Goal: Navigation & Orientation: Find specific page/section

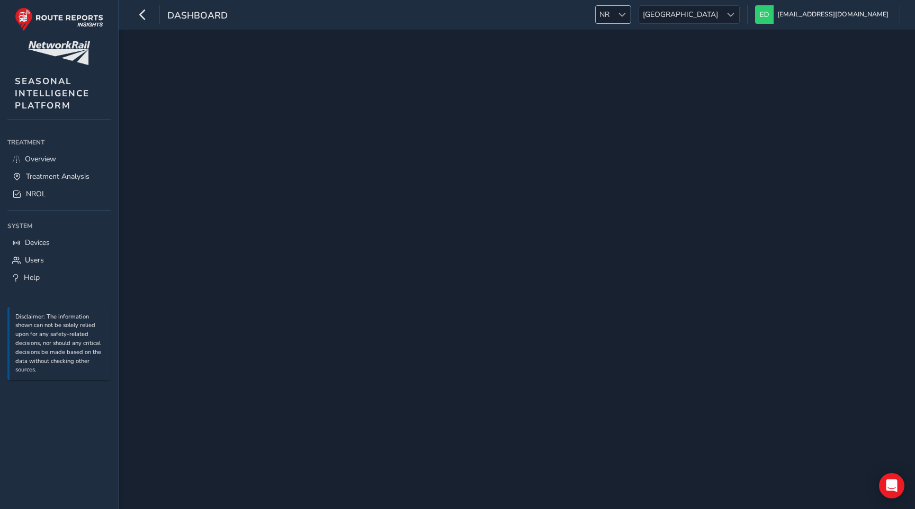
click at [626, 17] on span at bounding box center [621, 14] width 7 height 7
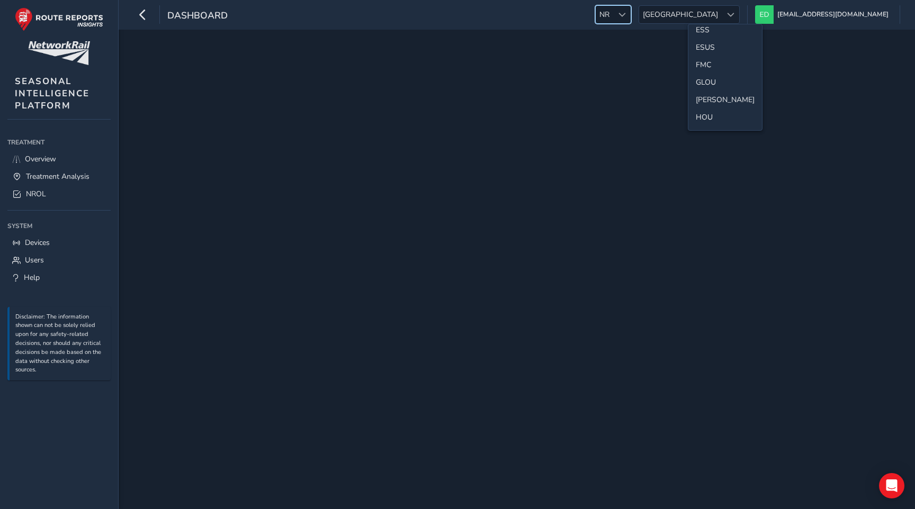
scroll to position [169, 0]
click at [705, 36] on li "ESS" at bounding box center [725, 42] width 74 height 17
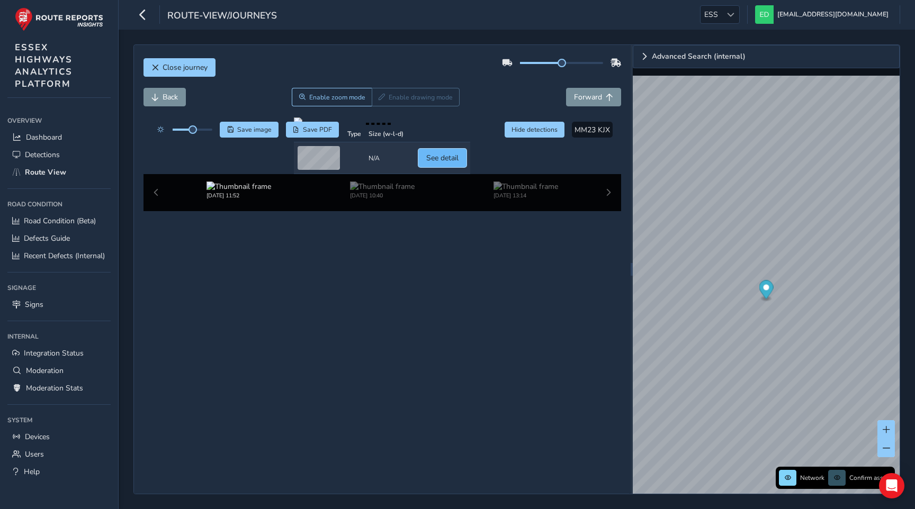
click at [458, 163] on span "See detail" at bounding box center [442, 158] width 32 height 10
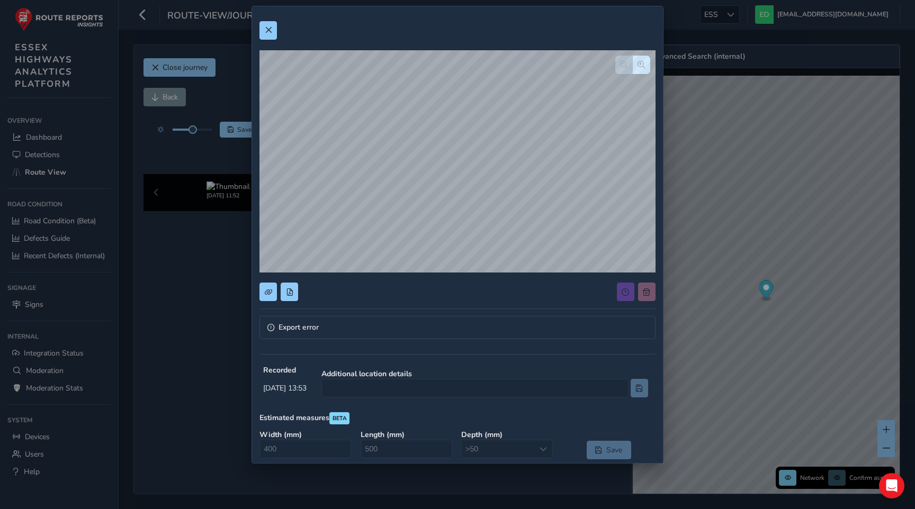
click at [252, 25] on div "Export error Recorded Oct 13 2025, 13:53 Additional location details Estimated …" at bounding box center [457, 344] width 411 height 676
click at [267, 26] on span at bounding box center [268, 29] width 7 height 7
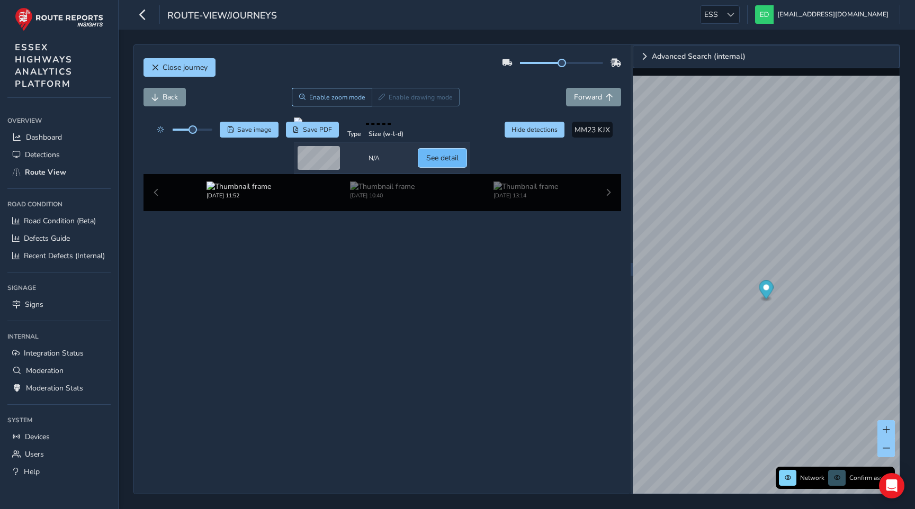
click at [458, 163] on span "See detail" at bounding box center [442, 158] width 32 height 10
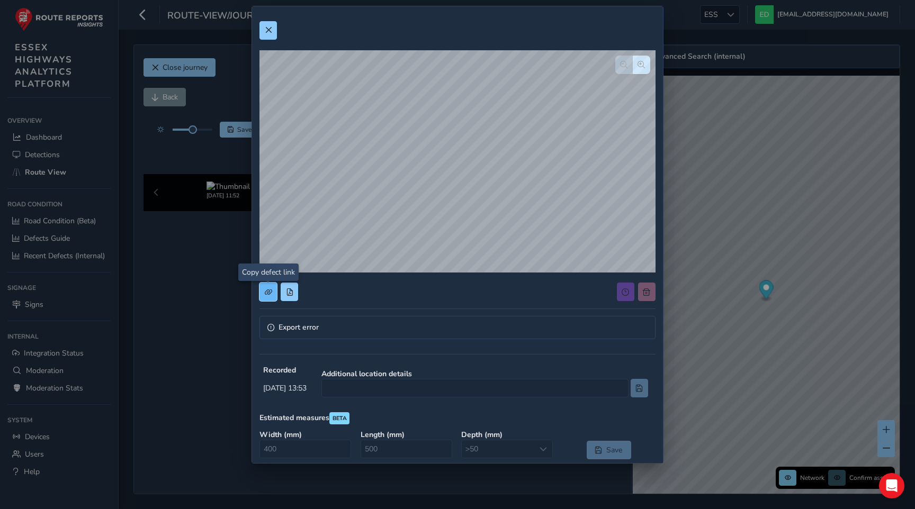
click at [267, 291] on span at bounding box center [268, 291] width 7 height 7
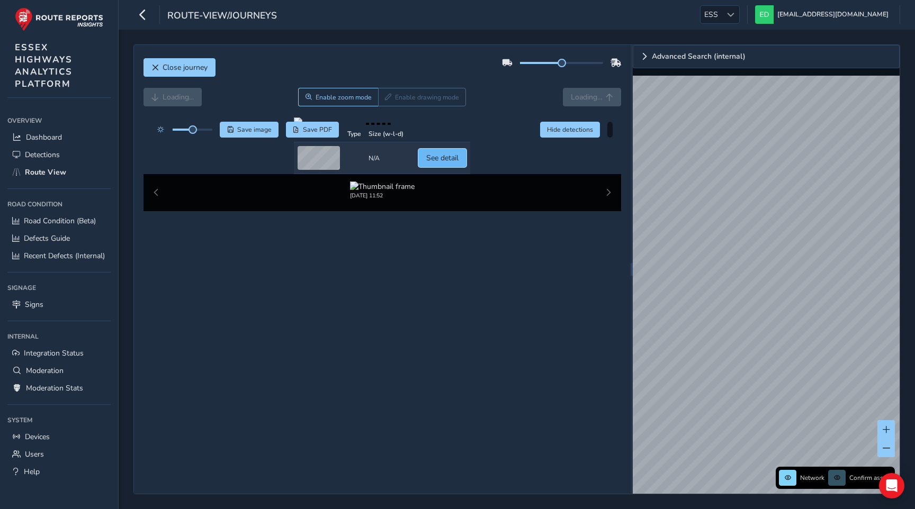
click at [458, 163] on span "See detail" at bounding box center [442, 158] width 32 height 10
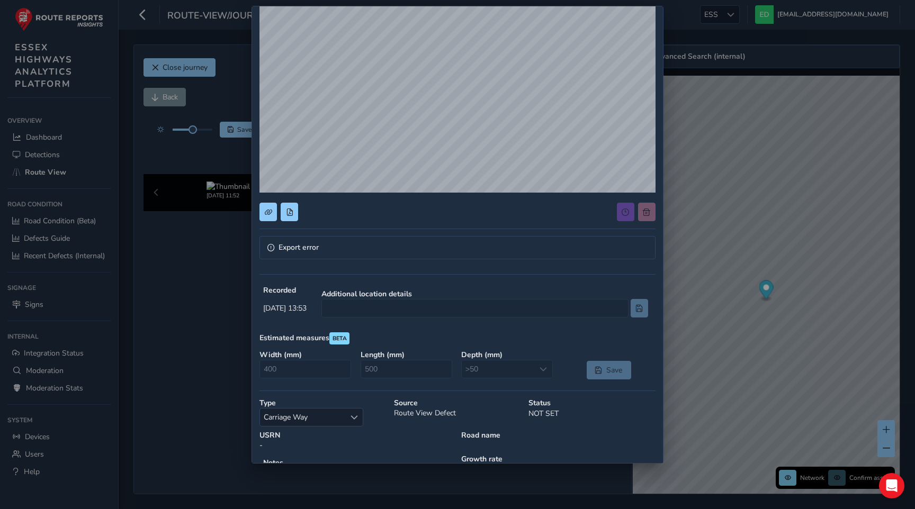
scroll to position [85, 0]
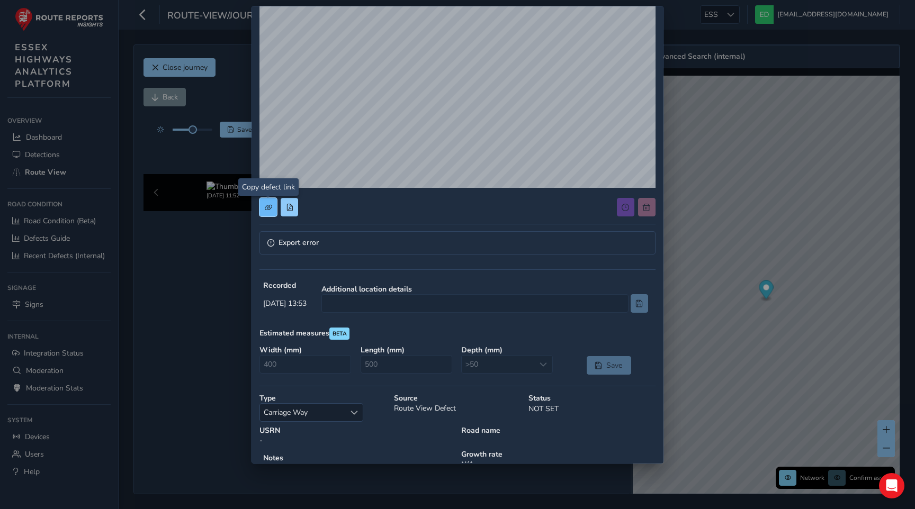
click at [269, 209] on span at bounding box center [268, 207] width 7 height 7
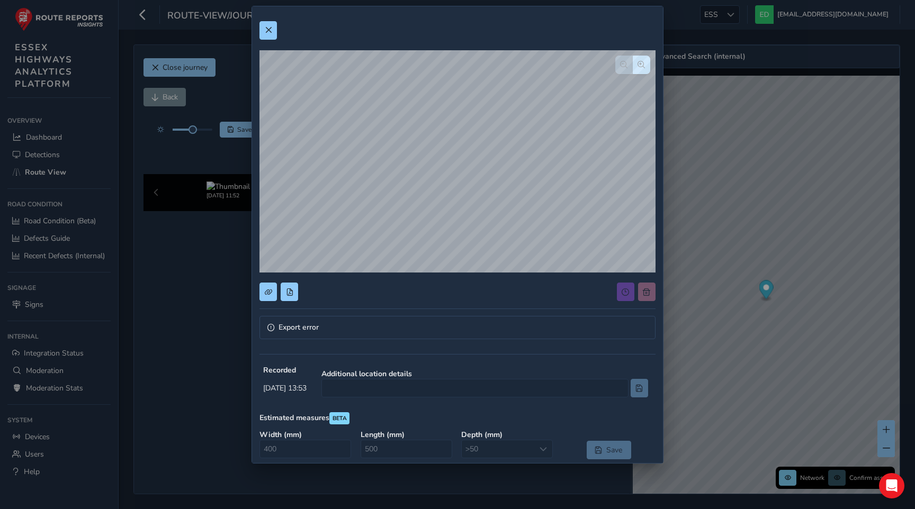
click at [60, 177] on div "Export error Recorded Oct 13 2025, 13:53 Additional location details Estimated …" at bounding box center [457, 254] width 915 height 509
click at [62, 173] on div "Export error Recorded Oct 13 2025, 13:53 Additional location details Estimated …" at bounding box center [457, 254] width 915 height 509
click at [269, 26] on span at bounding box center [268, 29] width 7 height 7
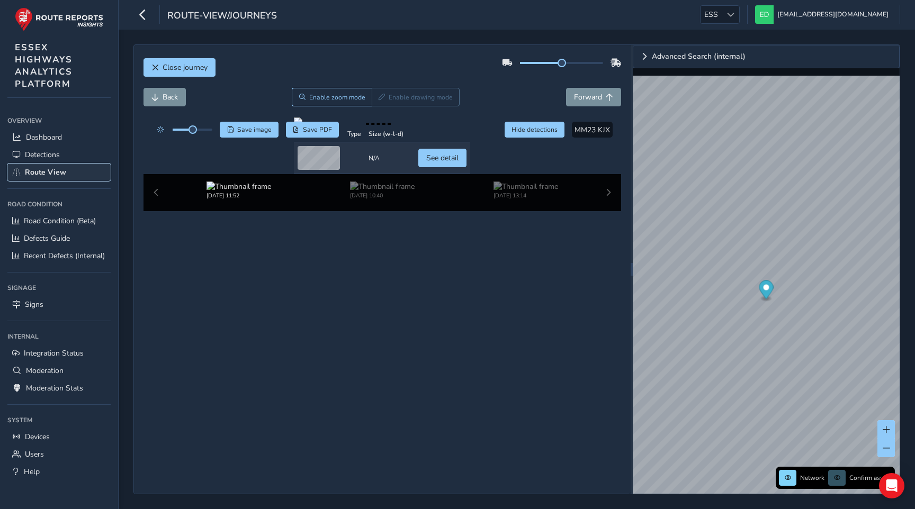
click at [56, 179] on link "Route View" at bounding box center [58, 172] width 103 height 17
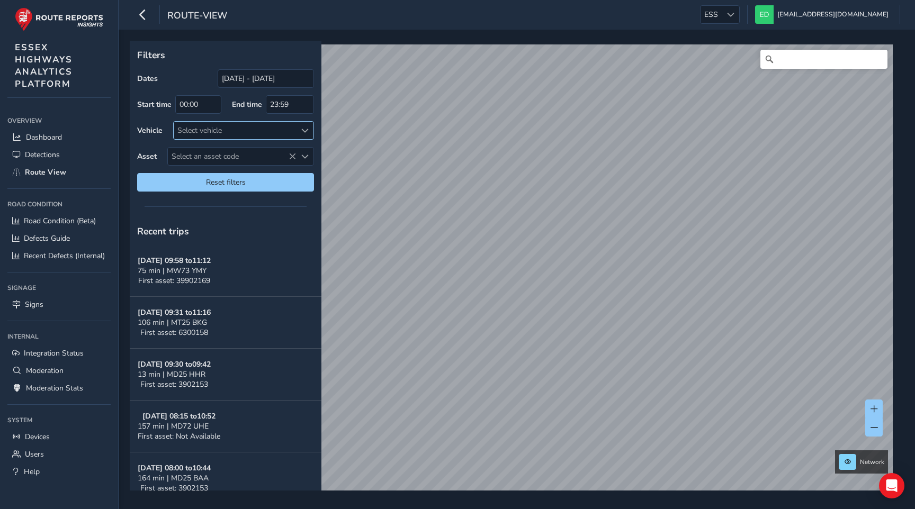
click at [249, 127] on div "Select vehicle" at bounding box center [235, 130] width 122 height 17
type input "guc"
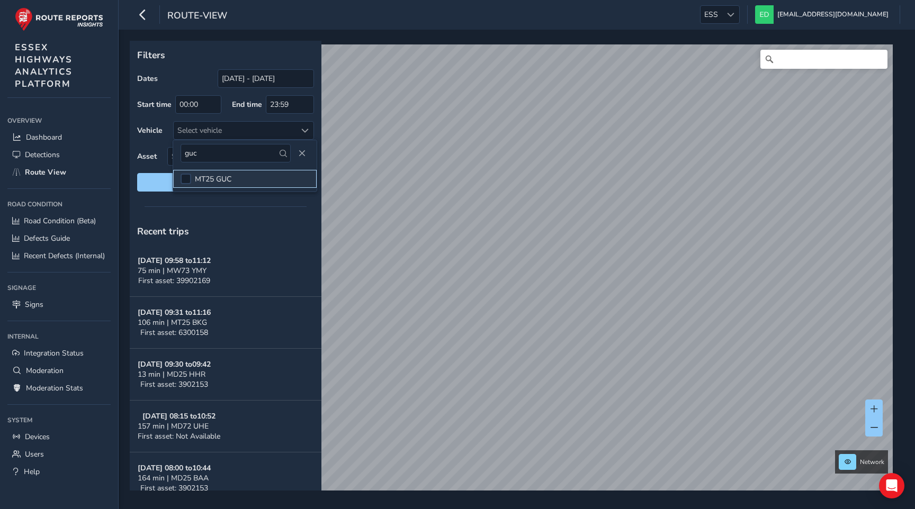
click at [219, 177] on span "MT25 GUC" at bounding box center [213, 179] width 37 height 10
click at [245, 218] on div "Recent trips" at bounding box center [226, 232] width 192 height 28
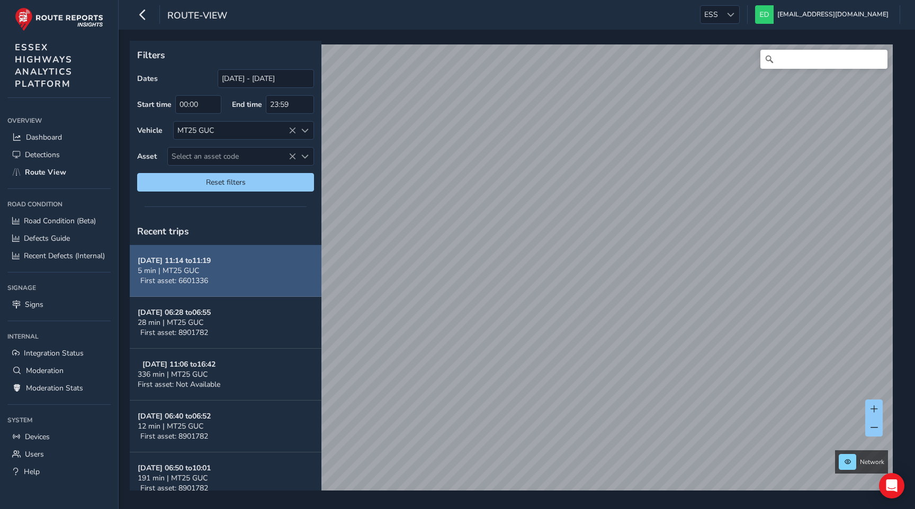
click at [247, 277] on button "Oct 10, 11:14 to 11:19 5 min | MT25 GUC First asset: 6601336" at bounding box center [226, 271] width 192 height 52
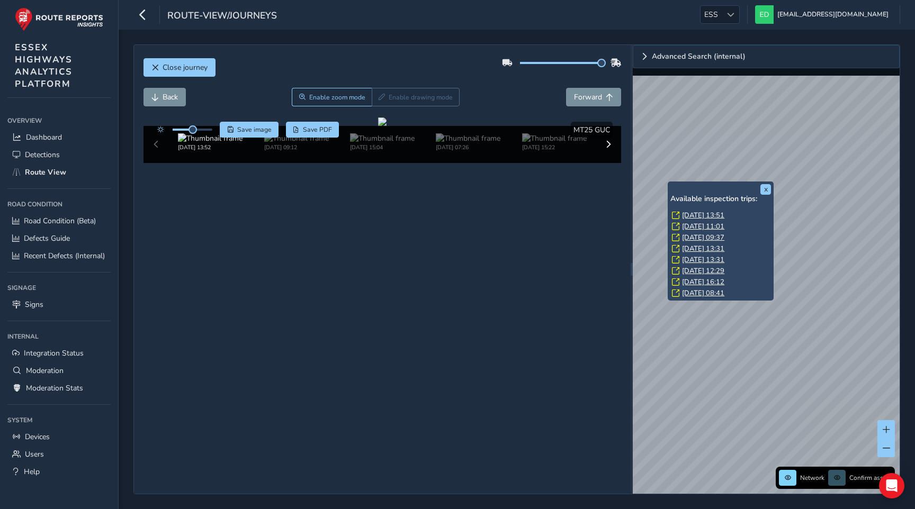
drag, startPoint x: 564, startPoint y: 62, endPoint x: 616, endPoint y: 62, distance: 52.4
click at [616, 62] on div at bounding box center [562, 63] width 120 height 17
click at [503, 91] on div "Back Enable zoom mode Enable drawing mode Forward" at bounding box center [382, 97] width 478 height 19
click at [766, 185] on button "x" at bounding box center [765, 189] width 11 height 11
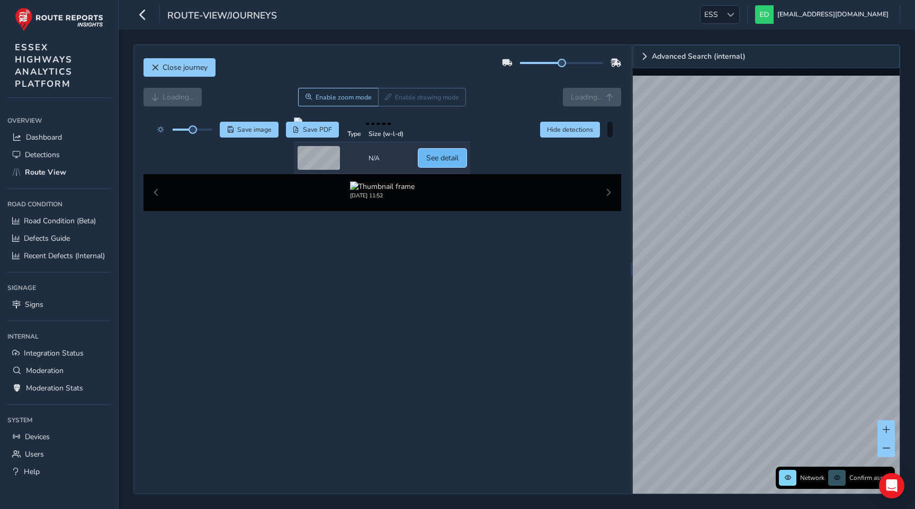
click at [458, 163] on span "See detail" at bounding box center [442, 158] width 32 height 10
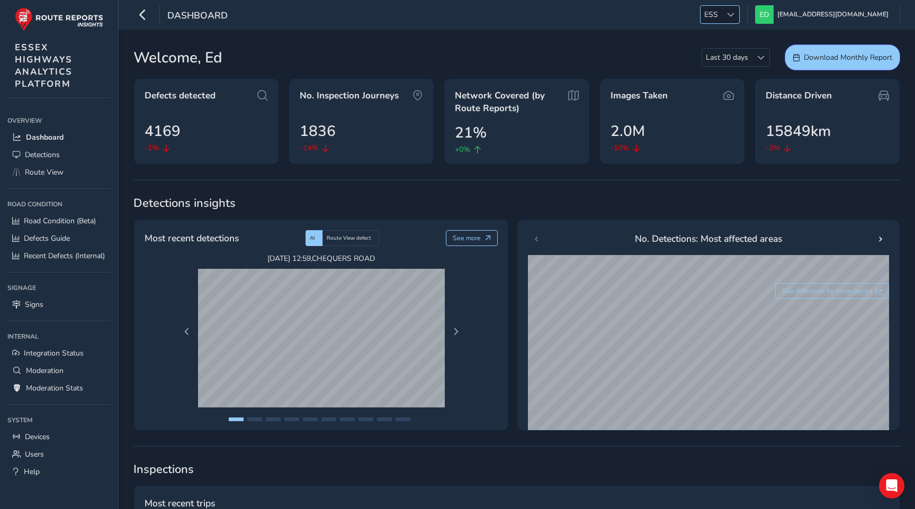
click at [739, 10] on div at bounding box center [729, 14] width 17 height 17
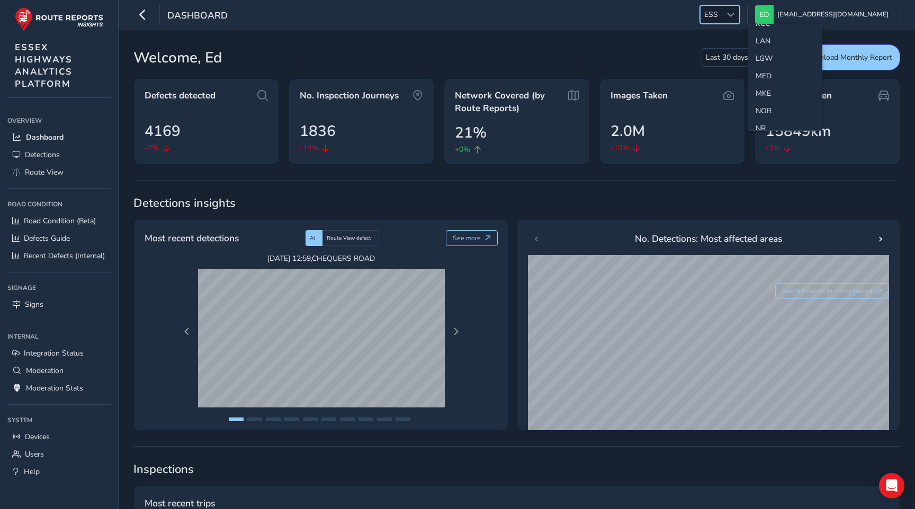
scroll to position [332, 0]
click at [764, 98] on li "NOR" at bounding box center [785, 105] width 74 height 17
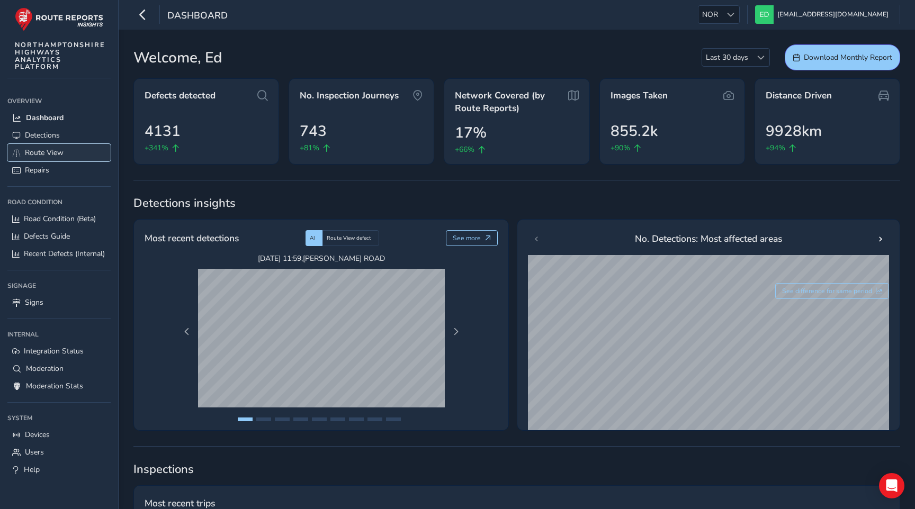
click at [58, 151] on span "Route View" at bounding box center [44, 153] width 39 height 10
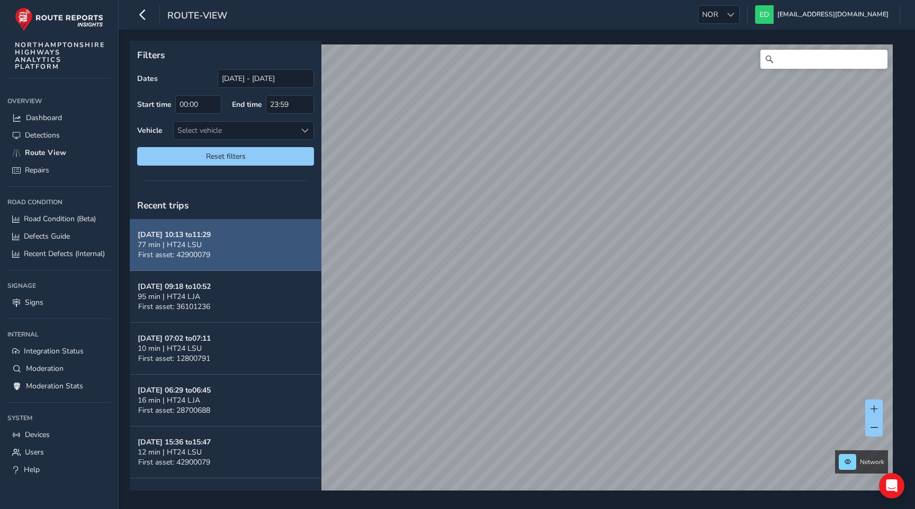
click at [234, 249] on button "[DATE] 10:13 to 11:29 77 min | HT24 LSU First asset: 42900079" at bounding box center [226, 245] width 192 height 52
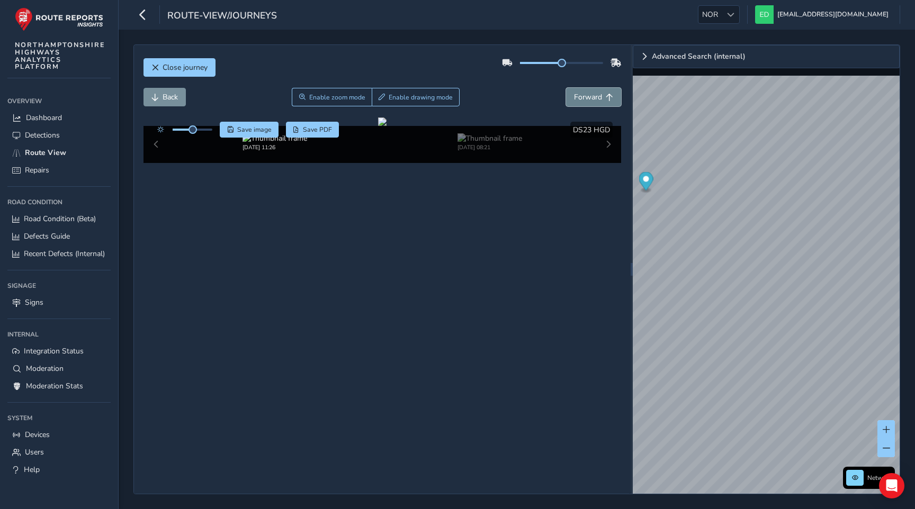
click at [599, 97] on span "Forward" at bounding box center [588, 97] width 28 height 10
drag, startPoint x: 562, startPoint y: 65, endPoint x: 621, endPoint y: 67, distance: 59.9
click at [620, 67] on div at bounding box center [562, 63] width 120 height 17
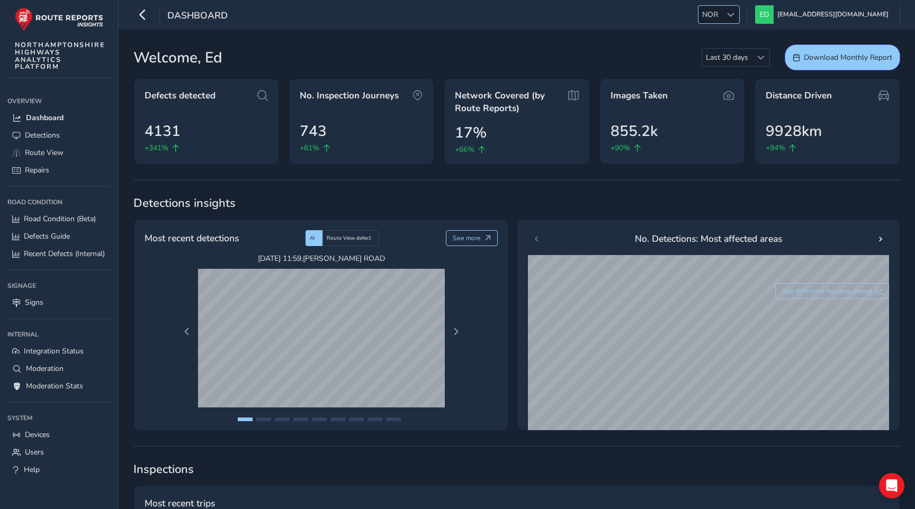
click at [721, 23] on span "NOR" at bounding box center [709, 14] width 23 height 17
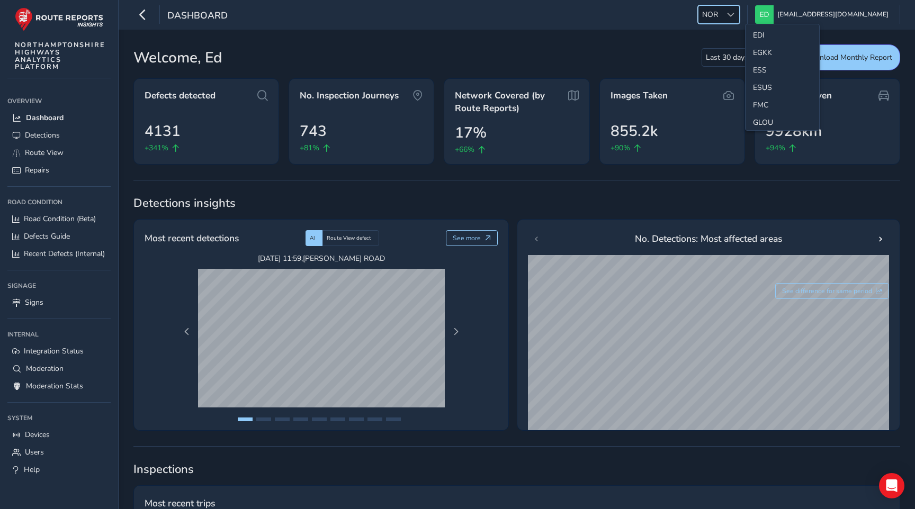
scroll to position [137, 0]
click at [763, 75] on li "ESS" at bounding box center [782, 74] width 74 height 17
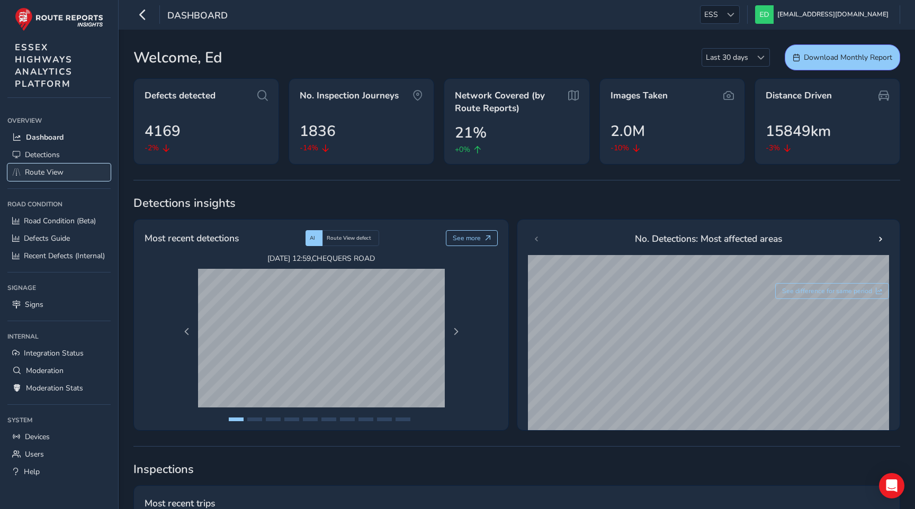
click at [50, 177] on link "Route View" at bounding box center [58, 172] width 103 height 17
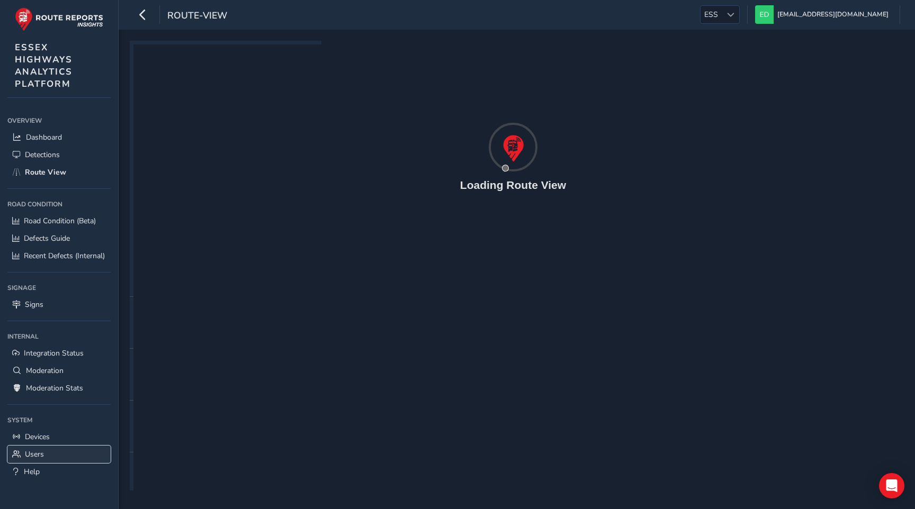
click at [44, 450] on link "Users" at bounding box center [58, 454] width 103 height 17
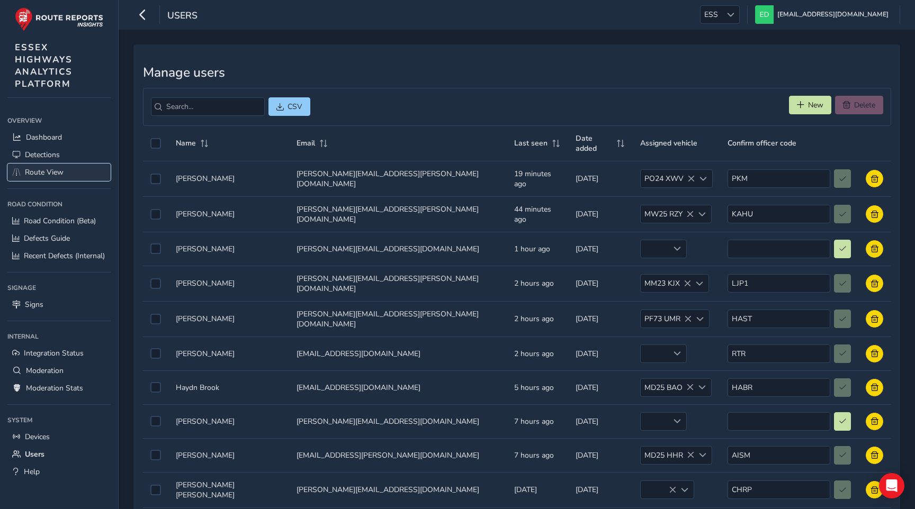
click at [62, 170] on span "Route View" at bounding box center [44, 172] width 39 height 10
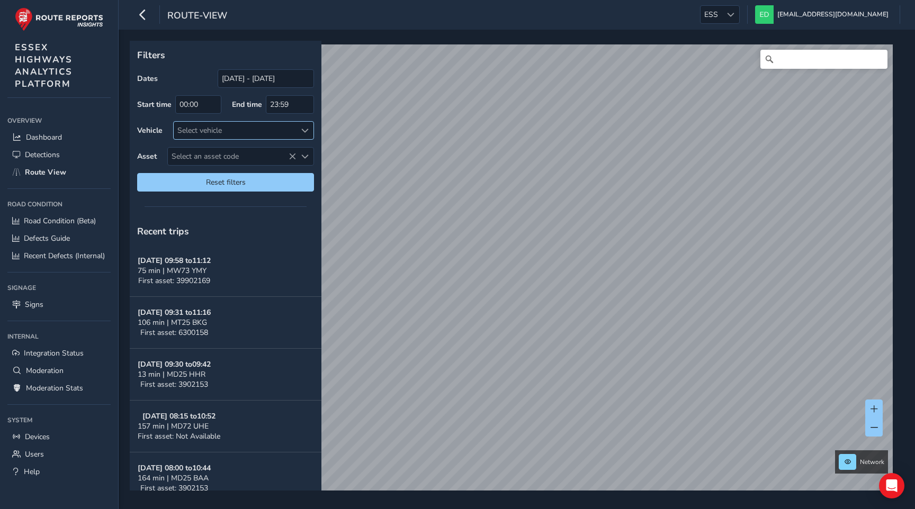
click at [240, 136] on div "Select vehicle" at bounding box center [235, 130] width 122 height 17
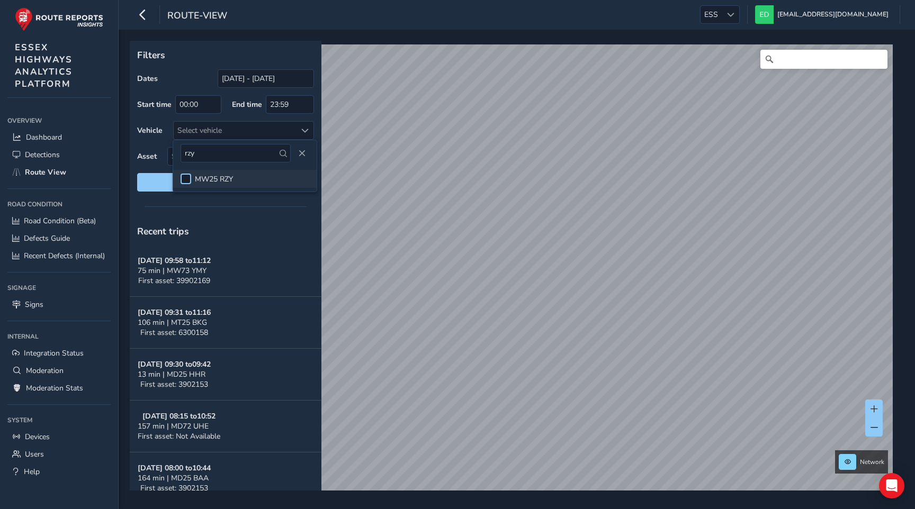
type input "rzy"
click at [186, 177] on div at bounding box center [185, 179] width 11 height 11
click at [230, 57] on p "Filters" at bounding box center [225, 55] width 177 height 14
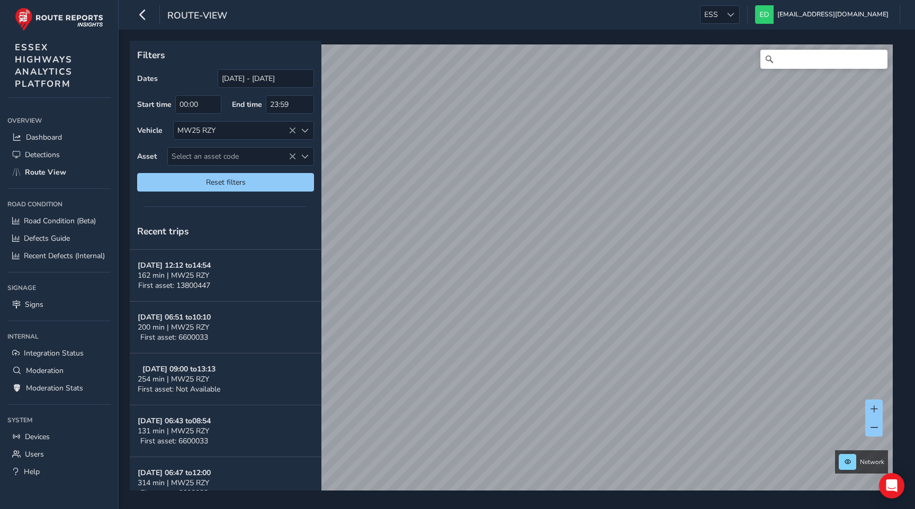
scroll to position [720, 0]
click at [308, 474] on span at bounding box center [305, 475] width 6 height 6
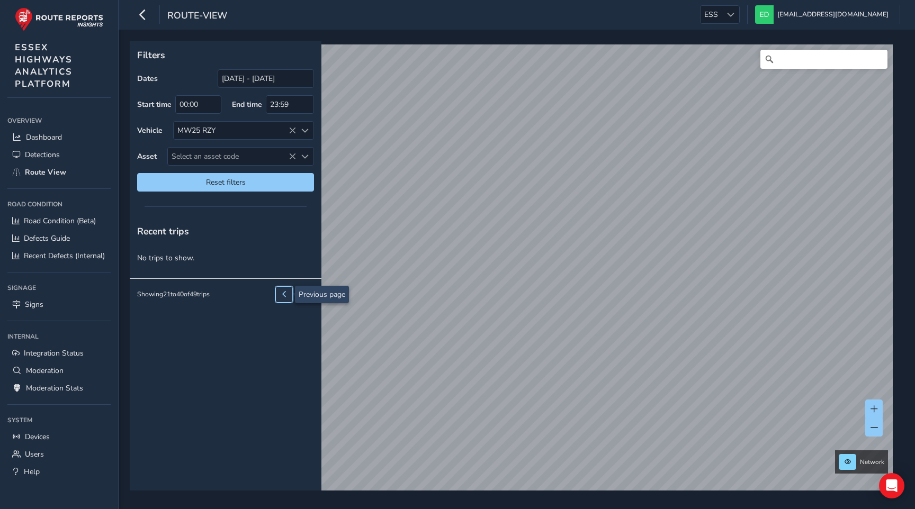
click at [279, 293] on button at bounding box center [283, 294] width 17 height 16
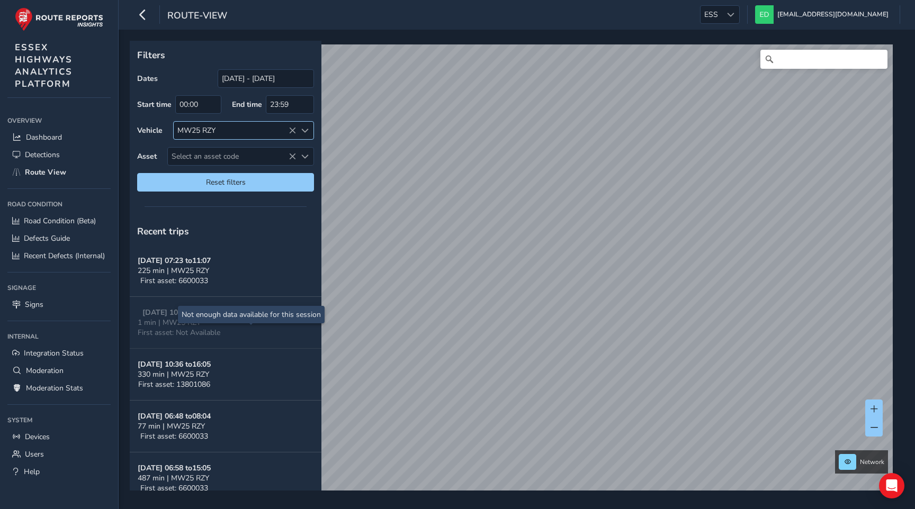
click at [292, 131] on icon at bounding box center [291, 130] width 7 height 7
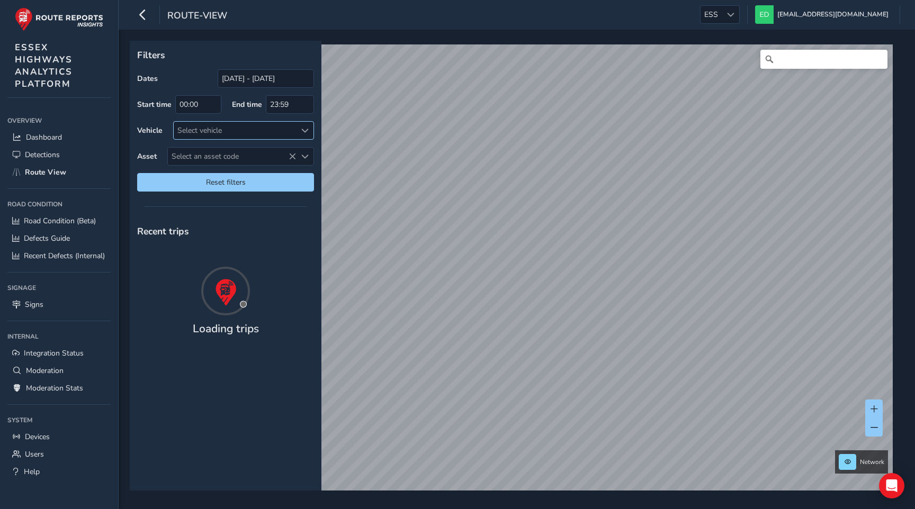
click at [238, 132] on div "Select vehicle" at bounding box center [235, 130] width 122 height 17
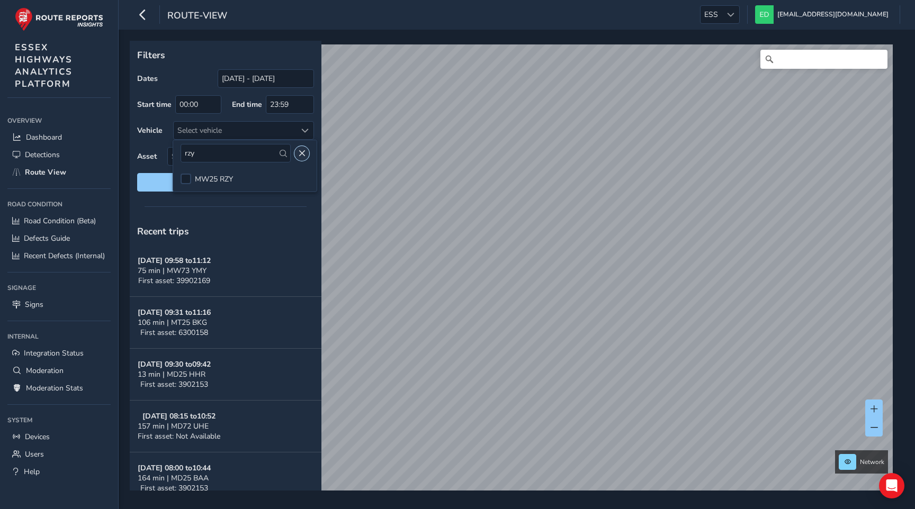
click at [299, 155] on span "Close" at bounding box center [301, 153] width 7 height 7
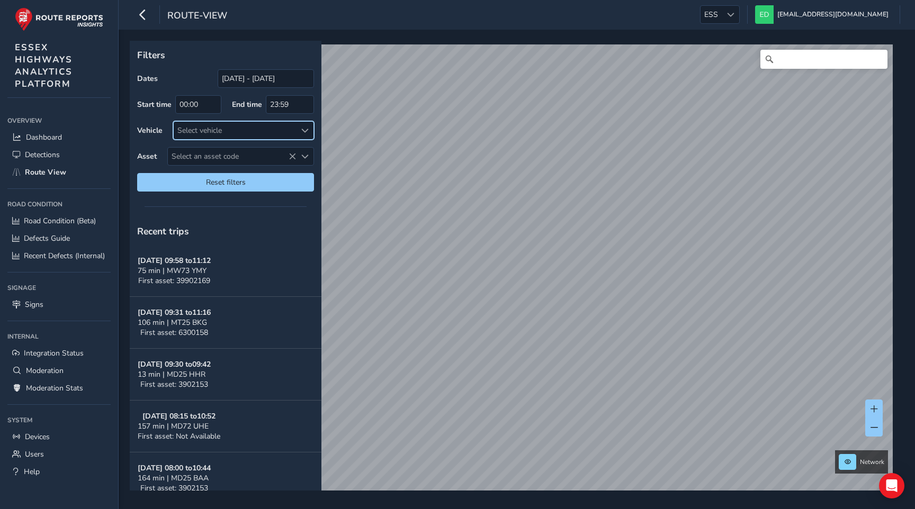
click at [231, 131] on div "Select vehicle" at bounding box center [235, 130] width 122 height 17
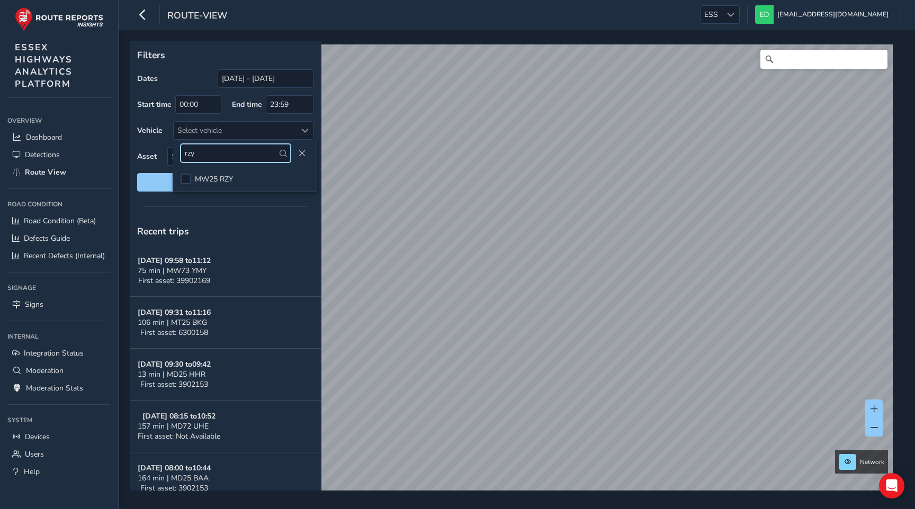
click at [217, 153] on input "rzy" at bounding box center [235, 153] width 110 height 19
type input "xwv"
click at [184, 176] on div at bounding box center [185, 179] width 11 height 11
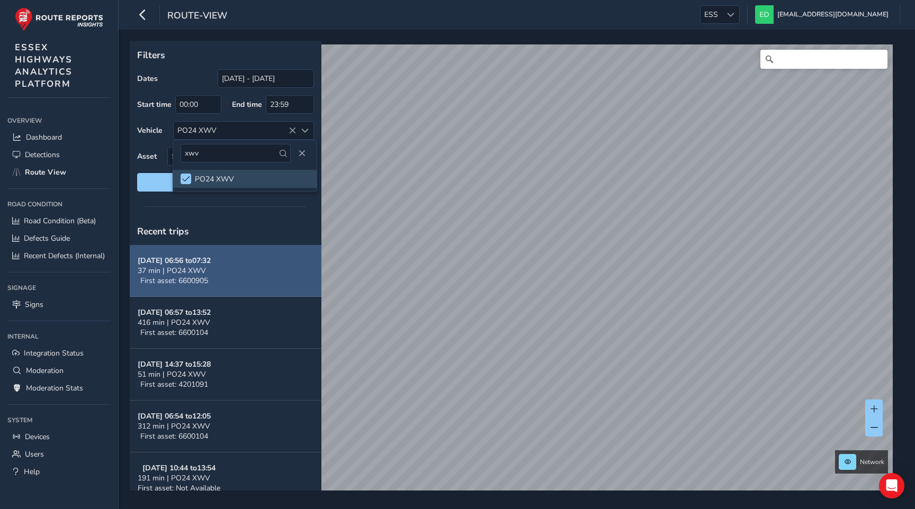
click at [260, 263] on button "[DATE] 06:56 to 07:32 37 min | PO24 XWV First asset: 6600905" at bounding box center [226, 271] width 192 height 52
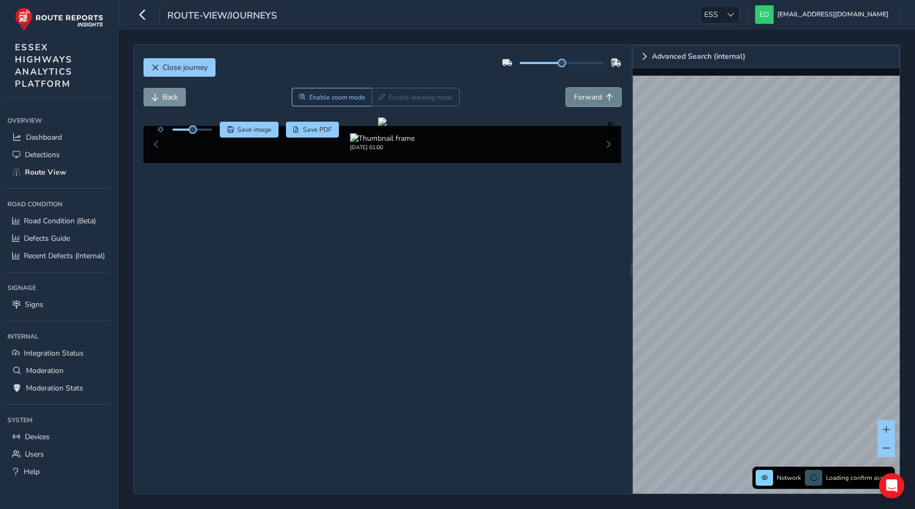
click at [597, 93] on span "Forward" at bounding box center [588, 97] width 28 height 10
click at [589, 103] on button "Forward" at bounding box center [593, 97] width 55 height 19
click at [806, 350] on img "Preview frame" at bounding box center [819, 346] width 26 height 8
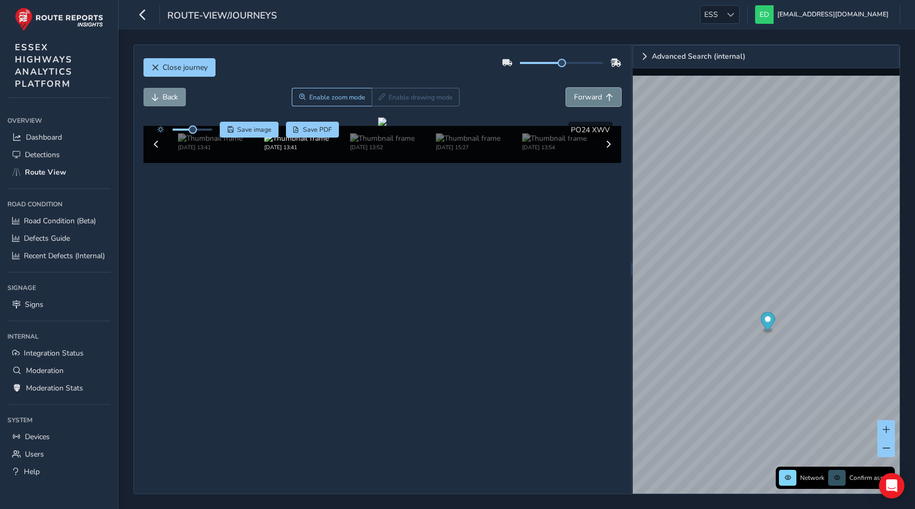
click at [592, 101] on span "Forward" at bounding box center [588, 97] width 28 height 10
click at [870, 319] on img "Preview frame" at bounding box center [883, 315] width 26 height 8
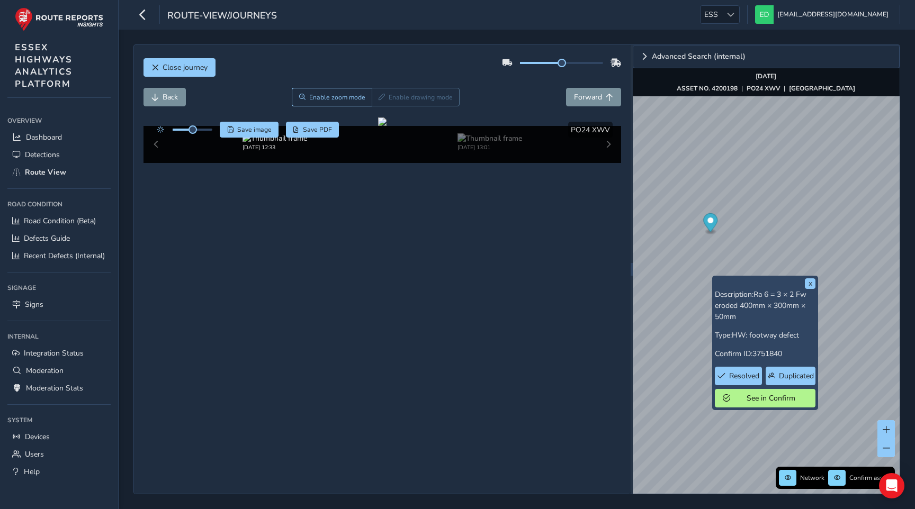
click at [753, 277] on div "x Description: Ra 6 = 3 × 2 Fw eroded 400mm × 300mm × 50mm Type: HW: footway de…" at bounding box center [766, 269] width 267 height 449
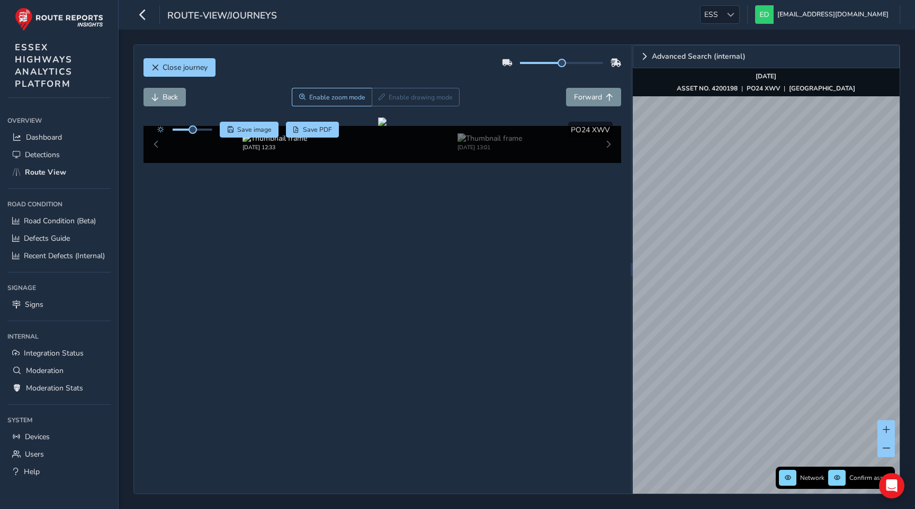
click at [610, 450] on div "Close journey Back Enable zoom mode Enable drawing mode Forward Click and Drag …" at bounding box center [516, 269] width 766 height 450
click at [904, 217] on div "Close journey Back Enable zoom mode Enable drawing mode Forward Click and Drag …" at bounding box center [517, 270] width 796 height 480
click at [780, 164] on img "Preview frame" at bounding box center [793, 159] width 26 height 8
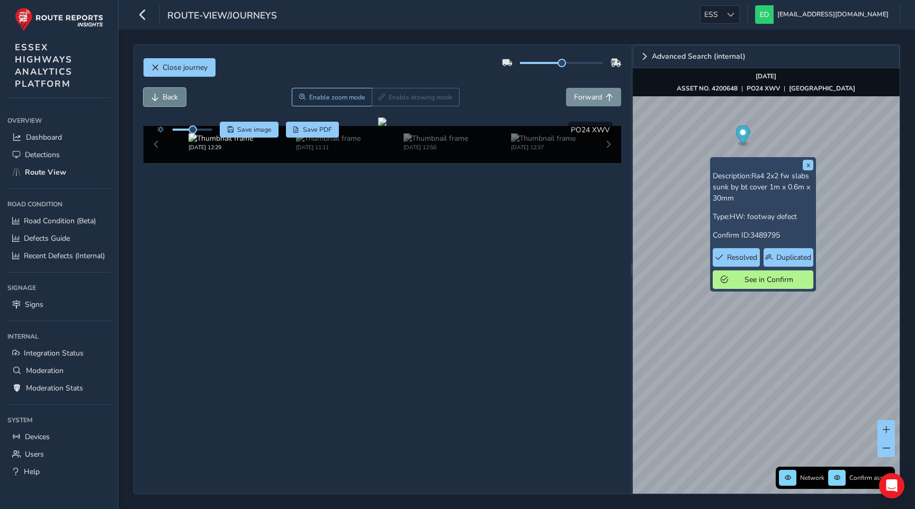
click at [173, 93] on span "Back" at bounding box center [169, 97] width 15 height 10
drag, startPoint x: 559, startPoint y: 60, endPoint x: 626, endPoint y: 65, distance: 66.9
click at [626, 65] on div "Close journey Back Enable zoom mode Enable drawing mode Forward Click and Drag …" at bounding box center [382, 269] width 496 height 449
click at [514, 88] on div "Back Enable zoom mode Enable drawing mode Forward" at bounding box center [382, 97] width 478 height 19
click at [463, 32] on div "Close journey Back Enable zoom mode Enable drawing mode Forward Click and Drag …" at bounding box center [517, 270] width 796 height 480
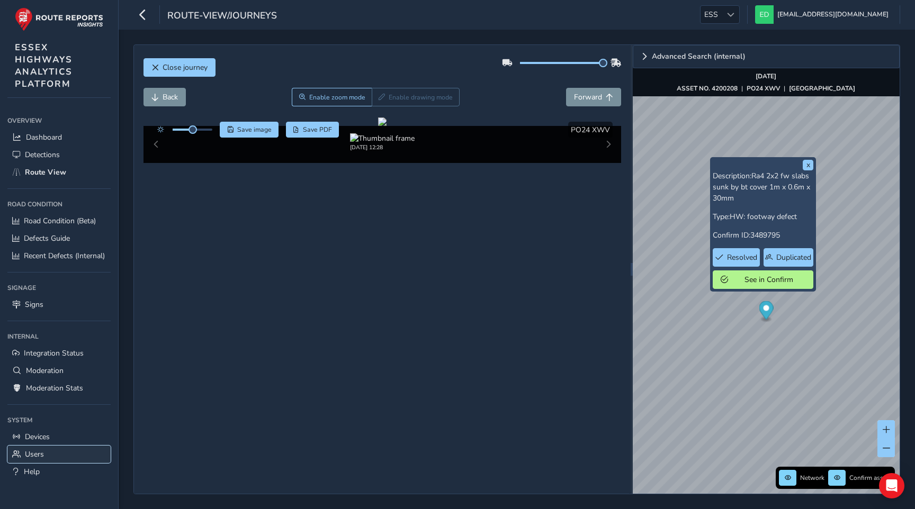
click at [47, 455] on link "Users" at bounding box center [58, 454] width 103 height 17
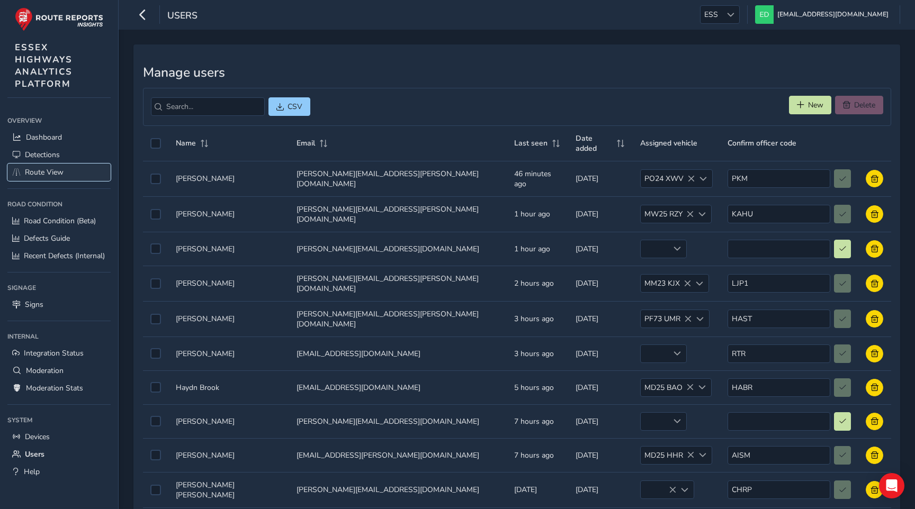
click at [61, 168] on span "Route View" at bounding box center [44, 172] width 39 height 10
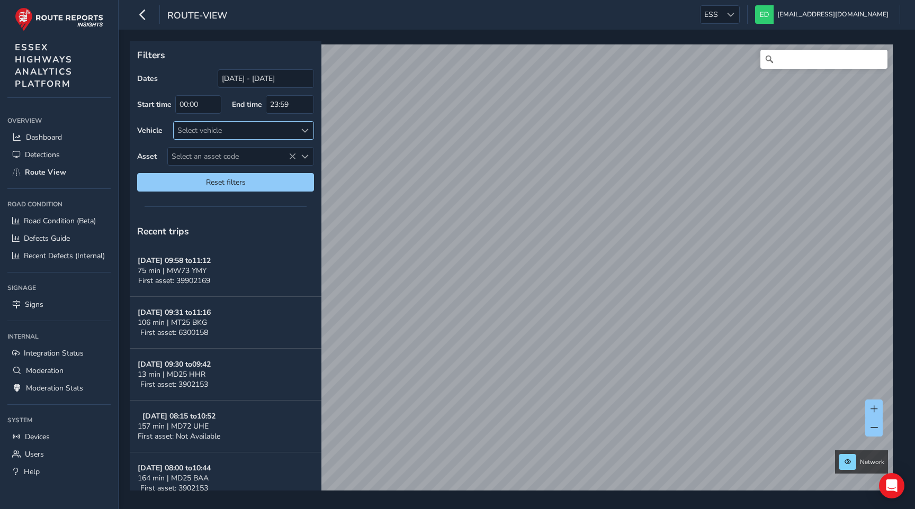
click at [268, 132] on div "Select vehicle" at bounding box center [235, 130] width 122 height 17
type input "bao"
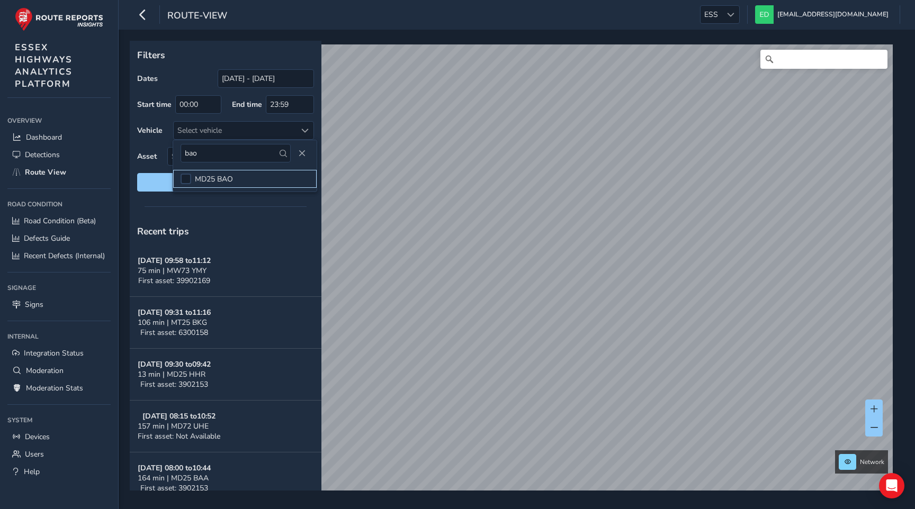
drag, startPoint x: 185, startPoint y: 181, endPoint x: 260, endPoint y: 261, distance: 109.4
click at [185, 181] on div at bounding box center [185, 179] width 11 height 11
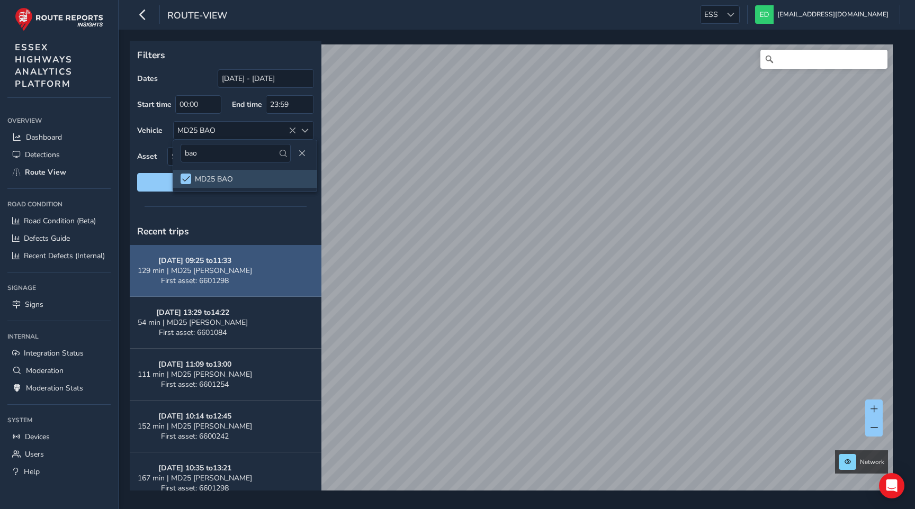
click at [195, 265] on strong "[DATE] 09:25 to 11:33" at bounding box center [194, 261] width 73 height 10
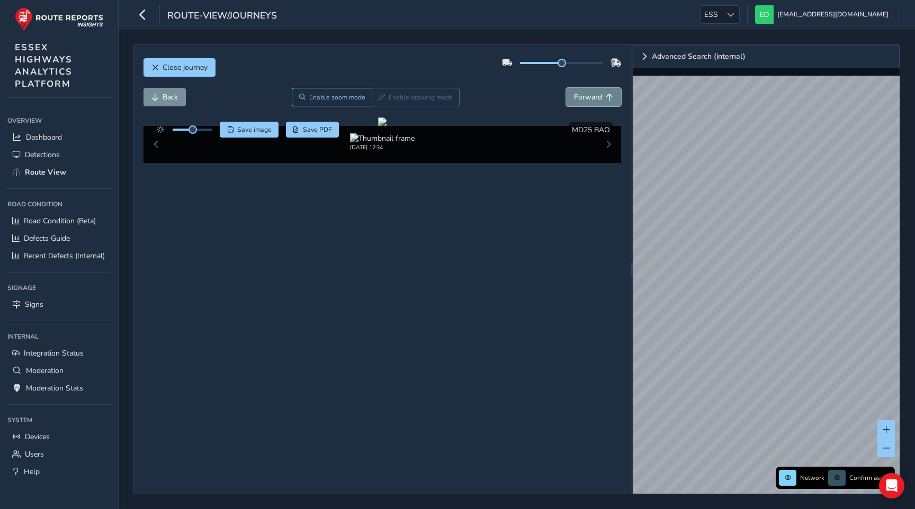
click at [590, 94] on span "Forward" at bounding box center [588, 97] width 28 height 10
click at [592, 93] on span "Forward" at bounding box center [588, 97] width 28 height 10
drag, startPoint x: 561, startPoint y: 60, endPoint x: 606, endPoint y: 60, distance: 45.0
click at [606, 60] on span at bounding box center [603, 63] width 8 height 8
click at [742, 388] on img "Preview frame" at bounding box center [755, 384] width 26 height 8
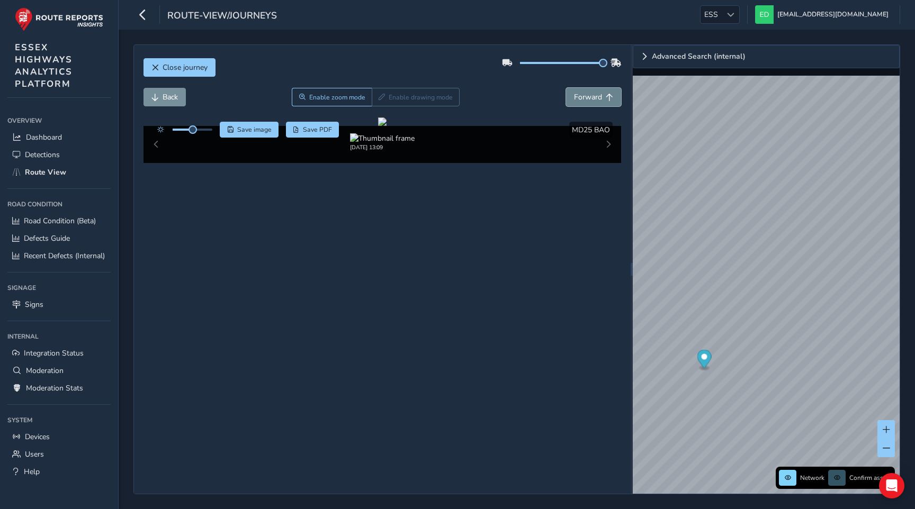
click at [601, 94] on span "Forward" at bounding box center [588, 97] width 28 height 10
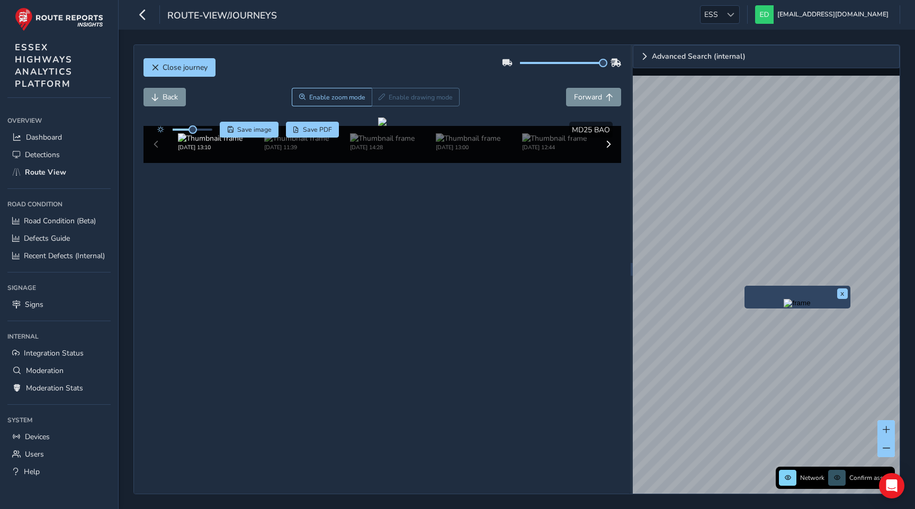
click at [783, 308] on img "Preview frame" at bounding box center [796, 303] width 26 height 8
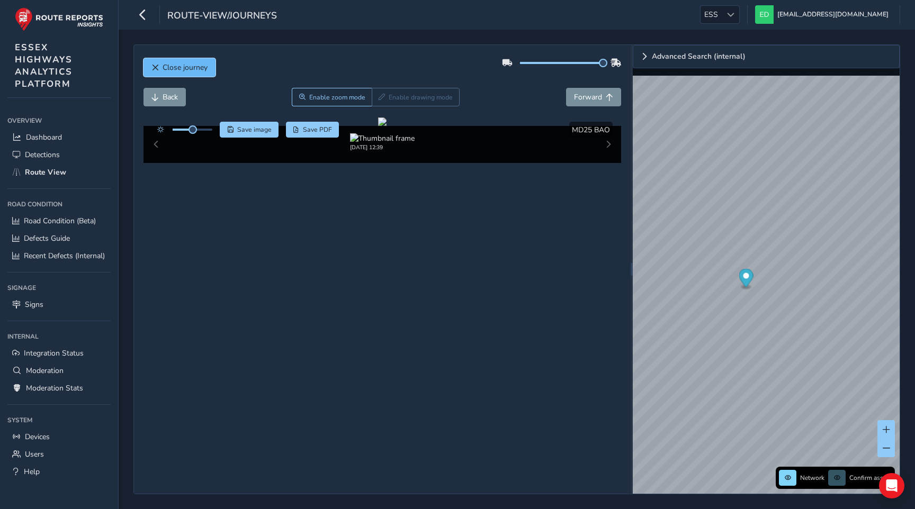
click at [168, 59] on button "Close journey" at bounding box center [179, 67] width 72 height 19
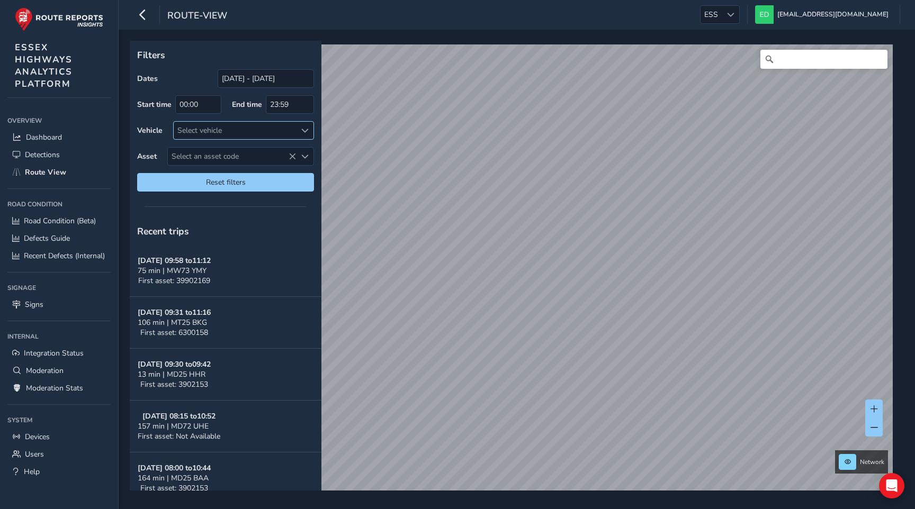
click at [241, 131] on div "Select vehicle" at bounding box center [235, 130] width 122 height 17
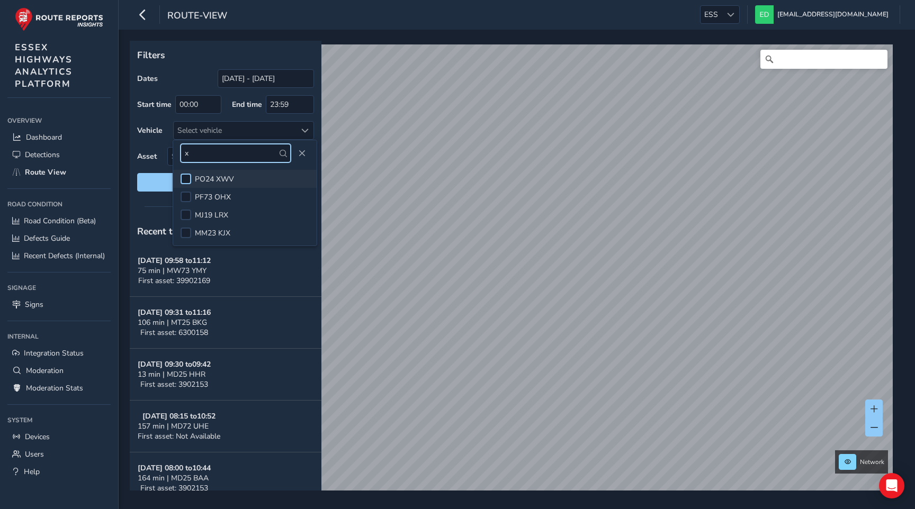
type input "x"
click at [191, 177] on div at bounding box center [185, 179] width 11 height 11
click at [129, 226] on div "Filters Dates 13/09/2025 - 13/10/2025 Start time 00:00 End time 23:59 Vehicle P…" at bounding box center [517, 270] width 796 height 480
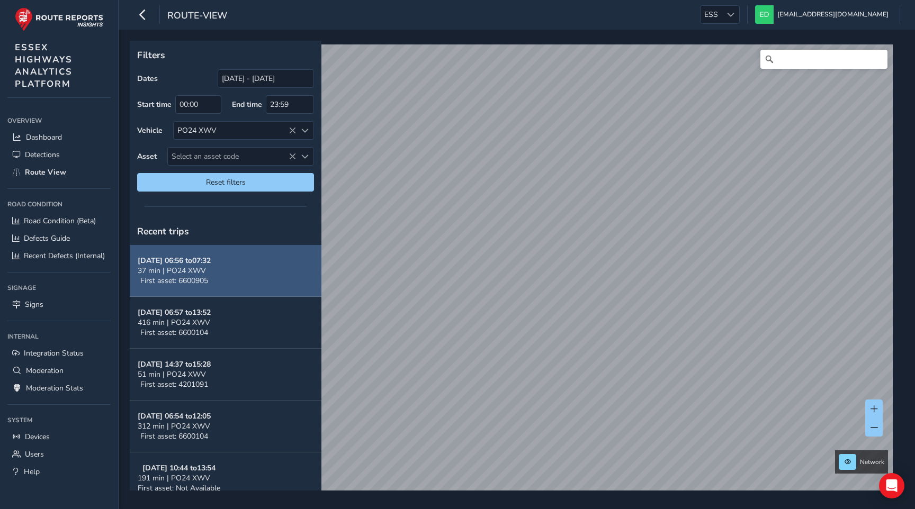
click at [198, 282] on span "First asset: 6600905" at bounding box center [174, 281] width 68 height 10
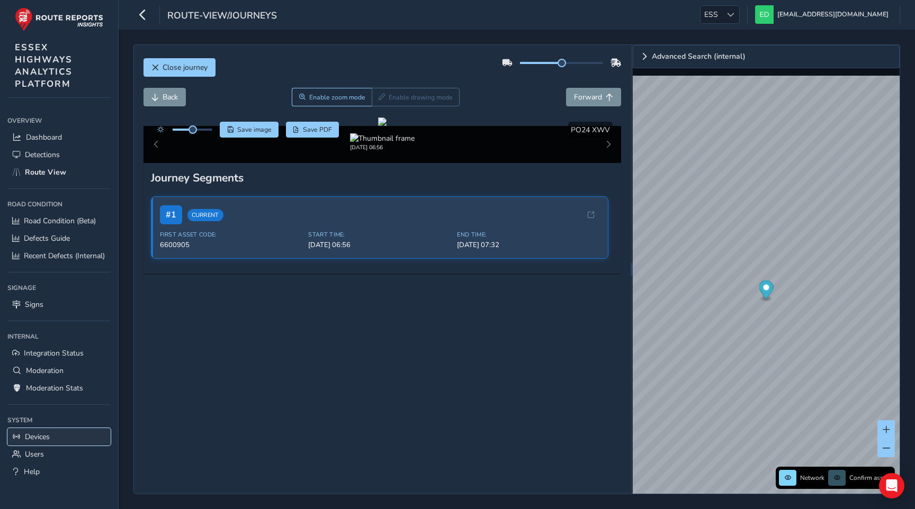
click at [52, 439] on link "Devices" at bounding box center [58, 436] width 103 height 17
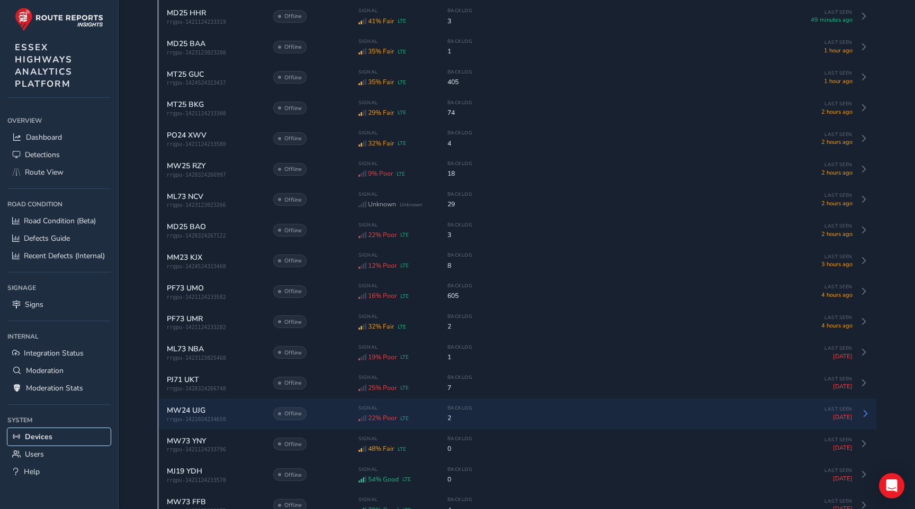
scroll to position [209, 0]
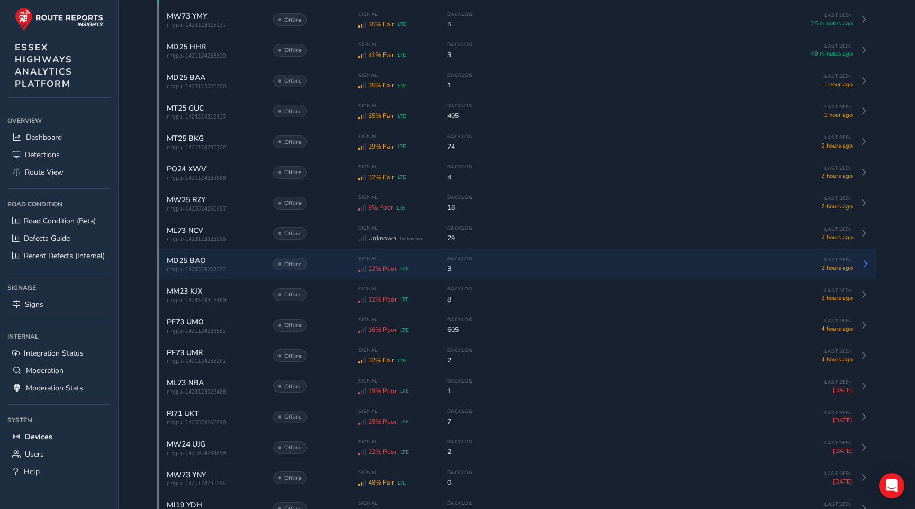
click at [195, 263] on span "MD25 BAO" at bounding box center [186, 261] width 39 height 10
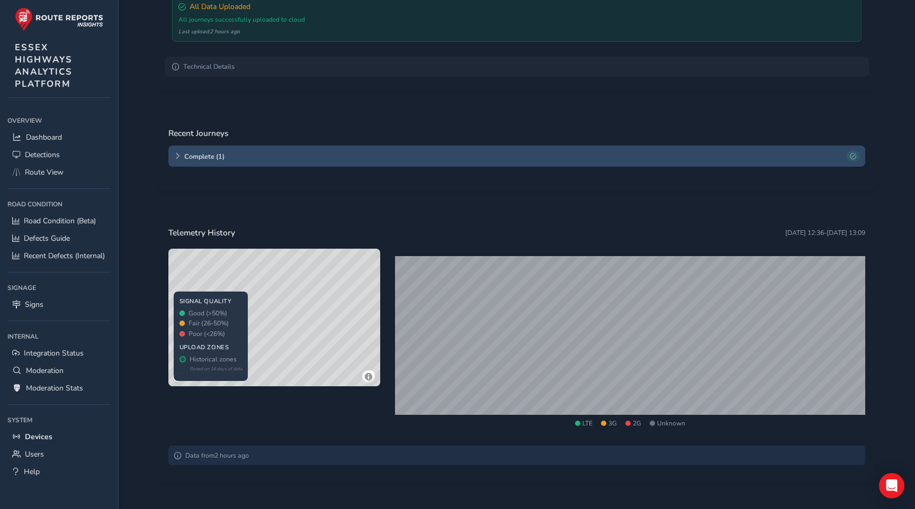
scroll to position [223, 0]
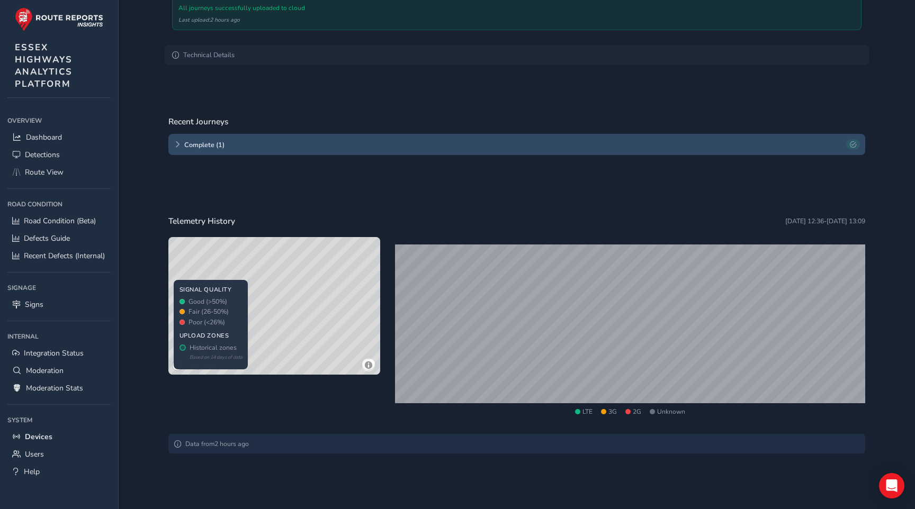
click at [176, 144] on icon at bounding box center [177, 144] width 6 height 6
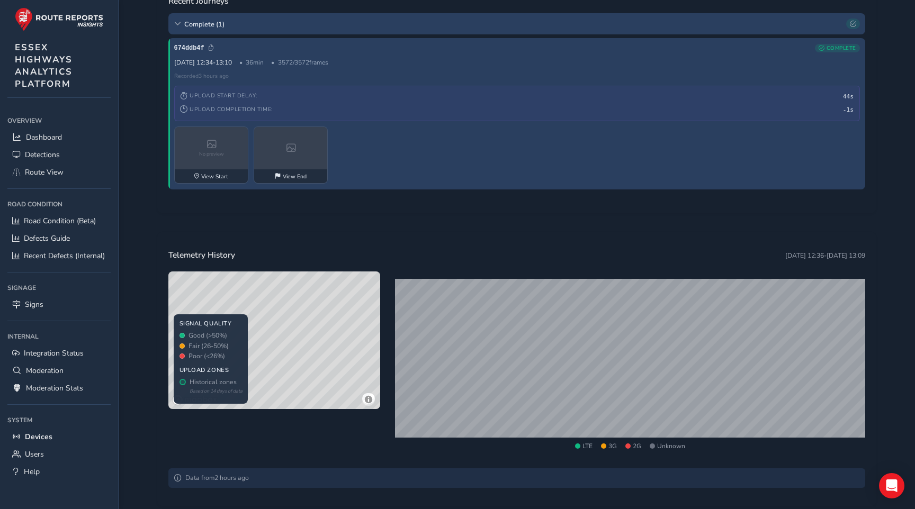
scroll to position [376, 0]
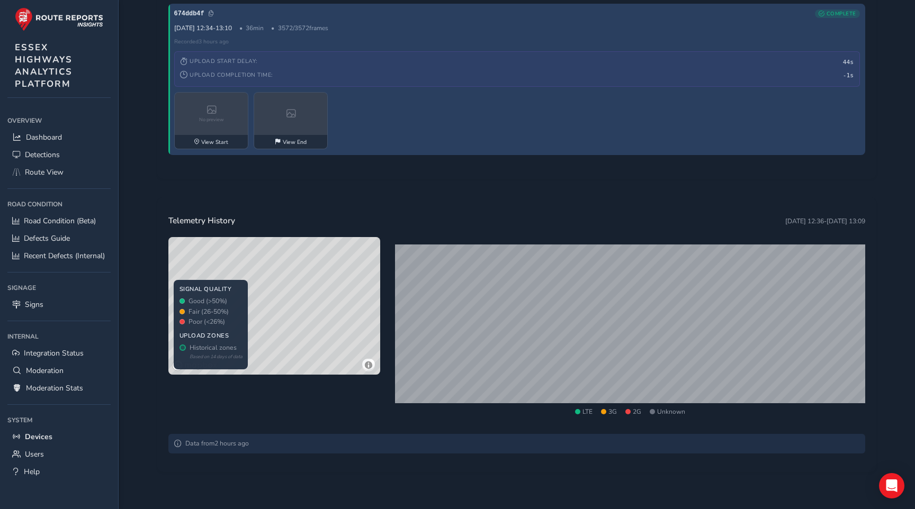
click at [272, 445] on div "Data from 2 hours ago" at bounding box center [516, 444] width 697 height 20
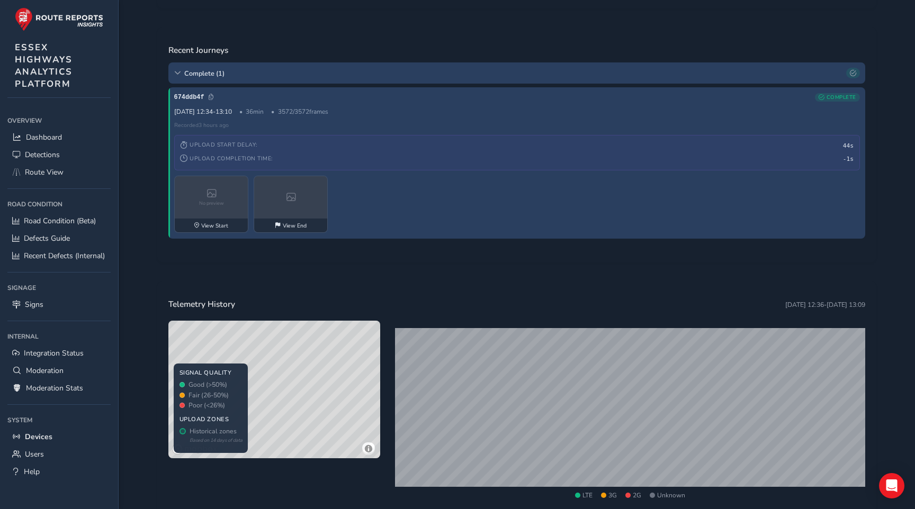
scroll to position [293, 0]
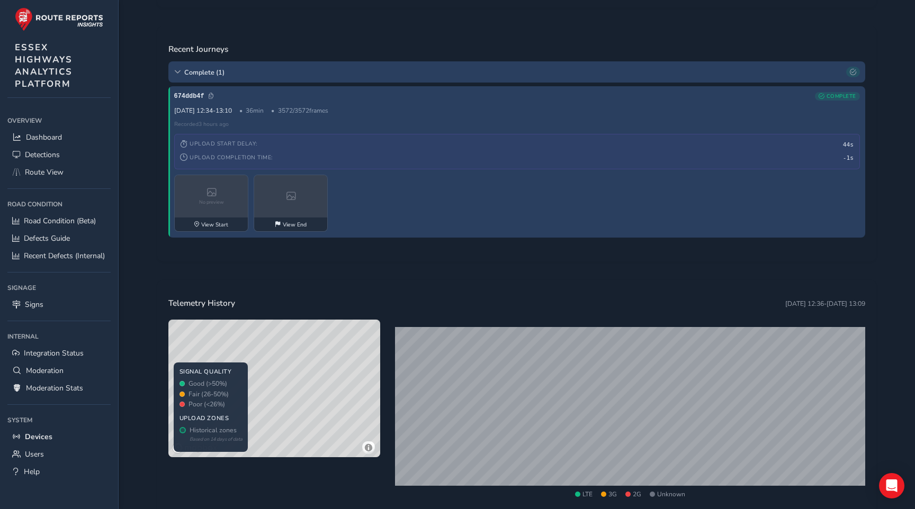
drag, startPoint x: 326, startPoint y: 423, endPoint x: 326, endPoint y: 339, distance: 84.2
click at [326, 339] on div "© Mapbox © OpenStreetMap Improve this map © Maxar" at bounding box center [274, 389] width 212 height 138
drag, startPoint x: 311, startPoint y: 368, endPoint x: 283, endPoint y: 404, distance: 45.2
click at [283, 404] on div "© Mapbox © OpenStreetMap Improve this map © Maxar" at bounding box center [274, 389] width 212 height 138
click at [50, 171] on span "Route View" at bounding box center [44, 172] width 39 height 10
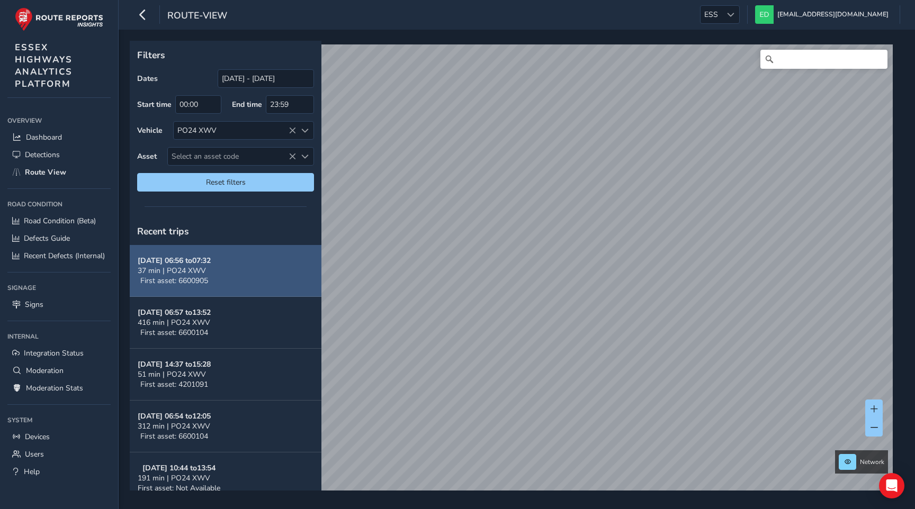
click at [231, 277] on button "Oct 13, 06:56 to 07:32 37 min | PO24 XWV First asset: 6600905" at bounding box center [226, 271] width 192 height 52
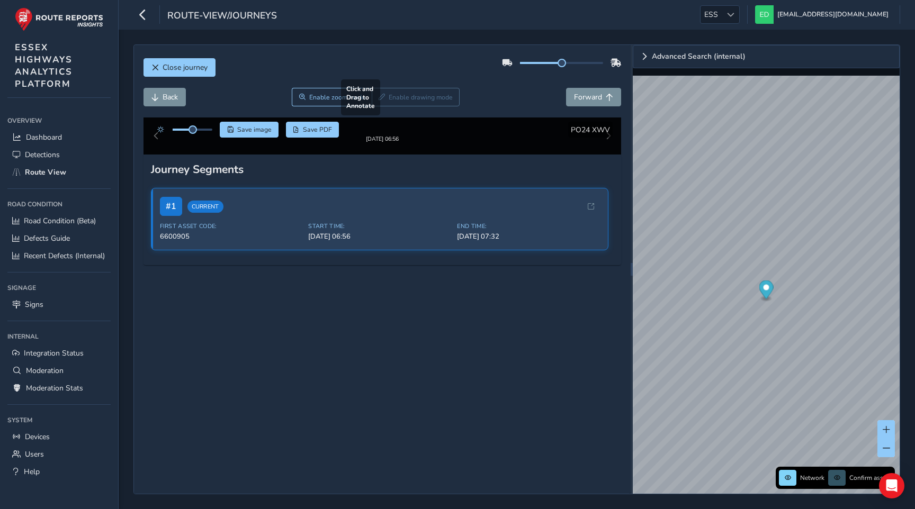
scroll to position [76, 0]
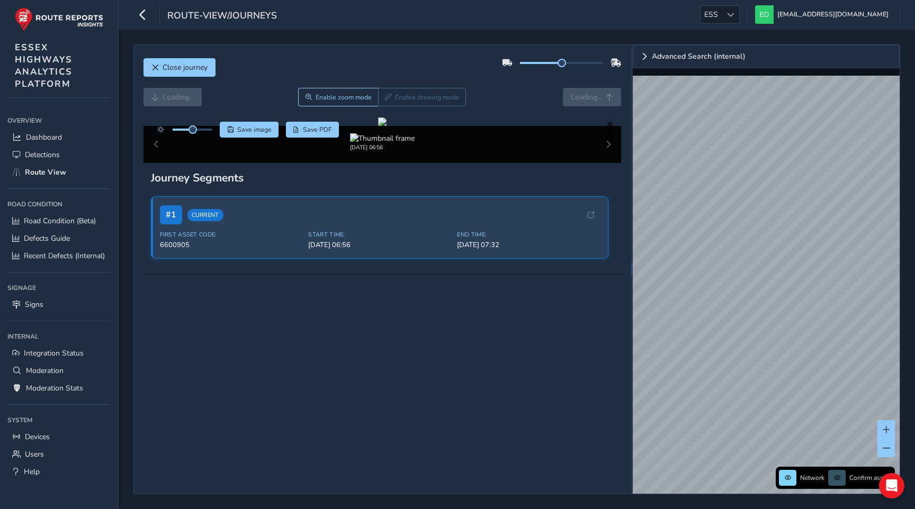
scroll to position [76, 0]
